Goal: Transaction & Acquisition: Obtain resource

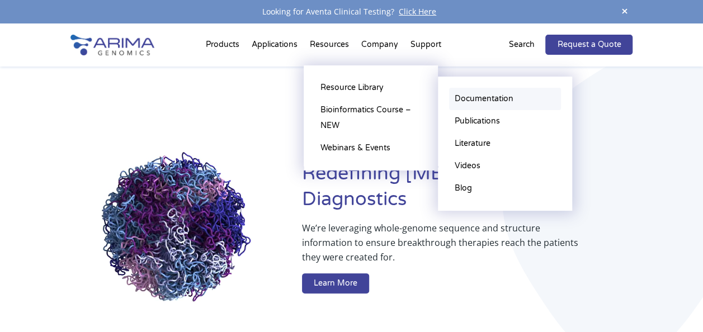
click at [485, 98] on link "Documentation" at bounding box center [505, 99] width 112 height 22
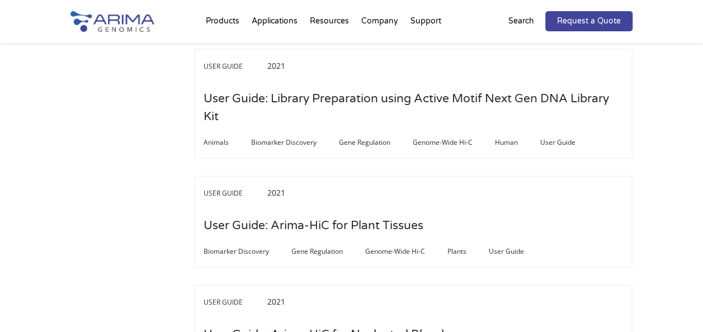
scroll to position [2860, 0]
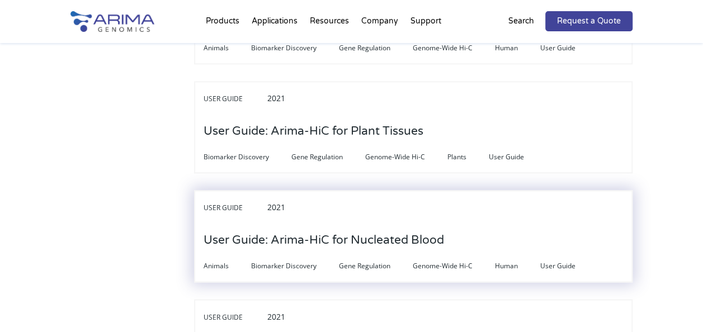
click at [453, 228] on div "User Guide 2021 User Guide: Arima-HiC for Nucleated Blood Animals Biomarker Dis…" at bounding box center [413, 236] width 438 height 92
click at [413, 223] on h3 "User Guide: Arima-HiC for Nucleated Blood" at bounding box center [324, 240] width 240 height 35
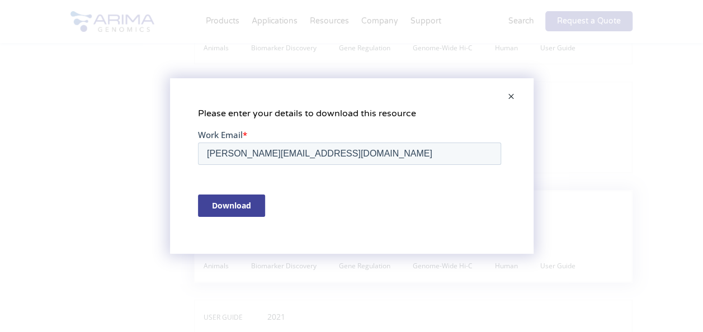
scroll to position [0, 0]
click at [243, 200] on input "Download" at bounding box center [230, 205] width 67 height 22
